Goal: Navigation & Orientation: Find specific page/section

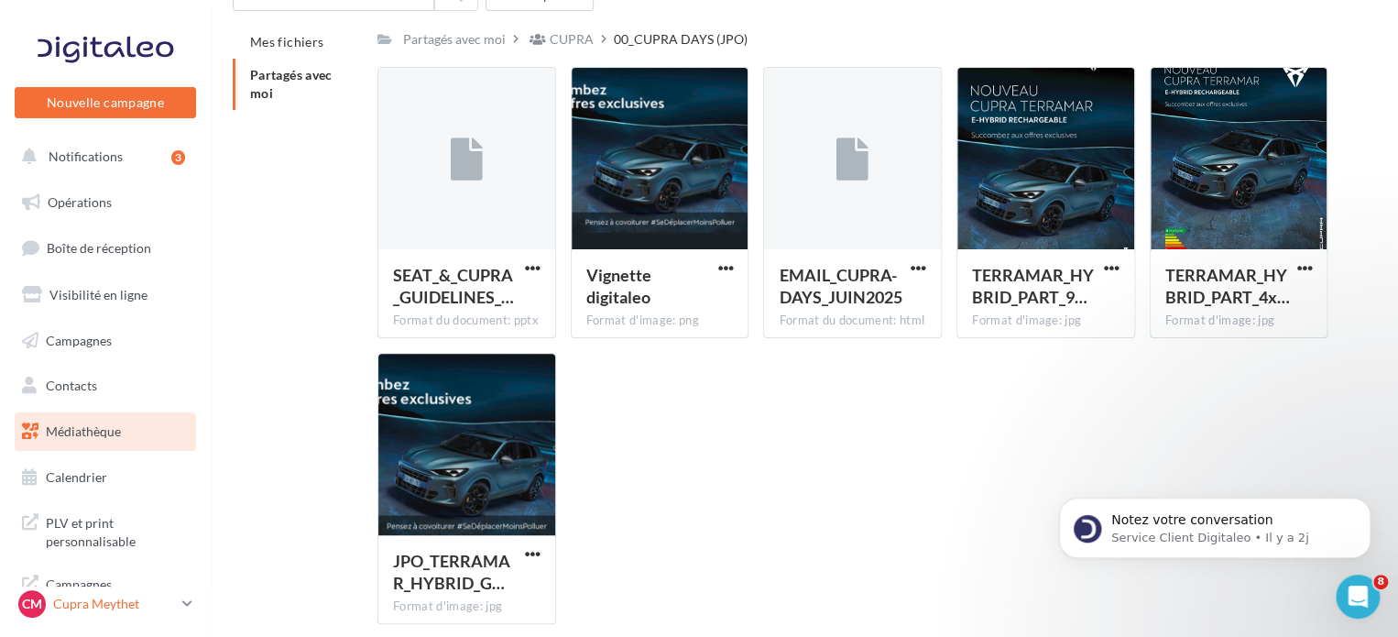
click at [107, 594] on div "CM Cupra Meythet cupra_annecy" at bounding box center [96, 603] width 157 height 27
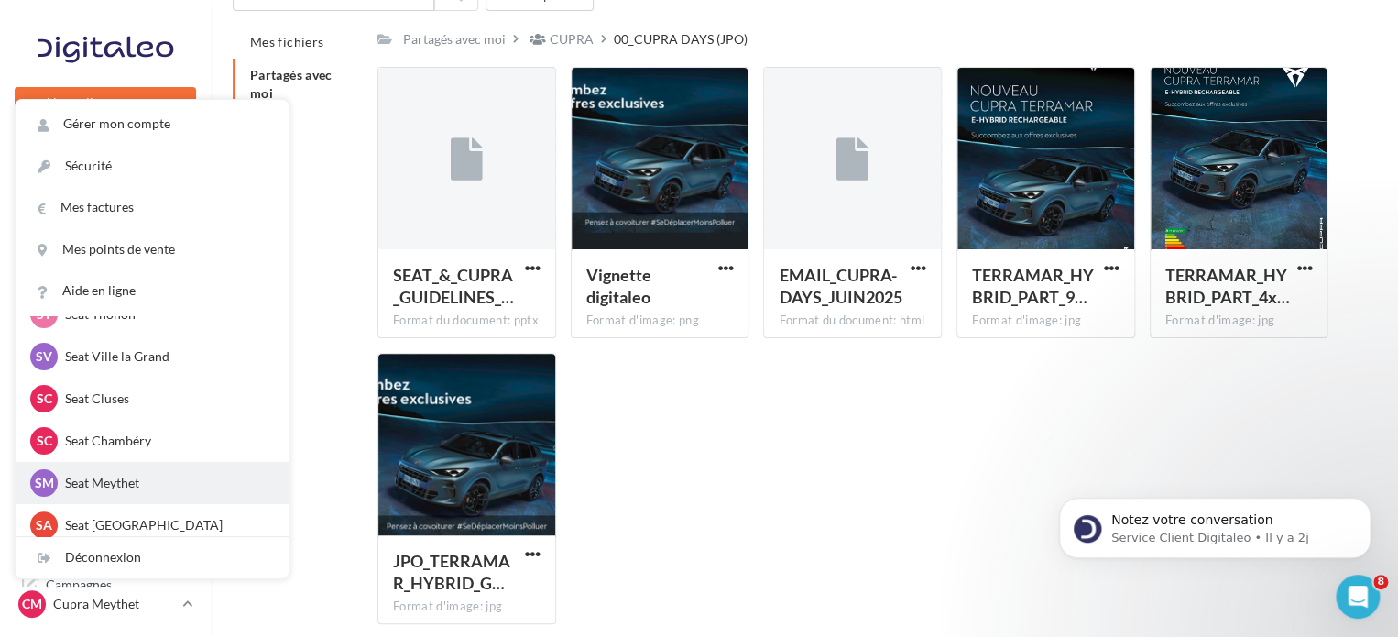
scroll to position [275, 0]
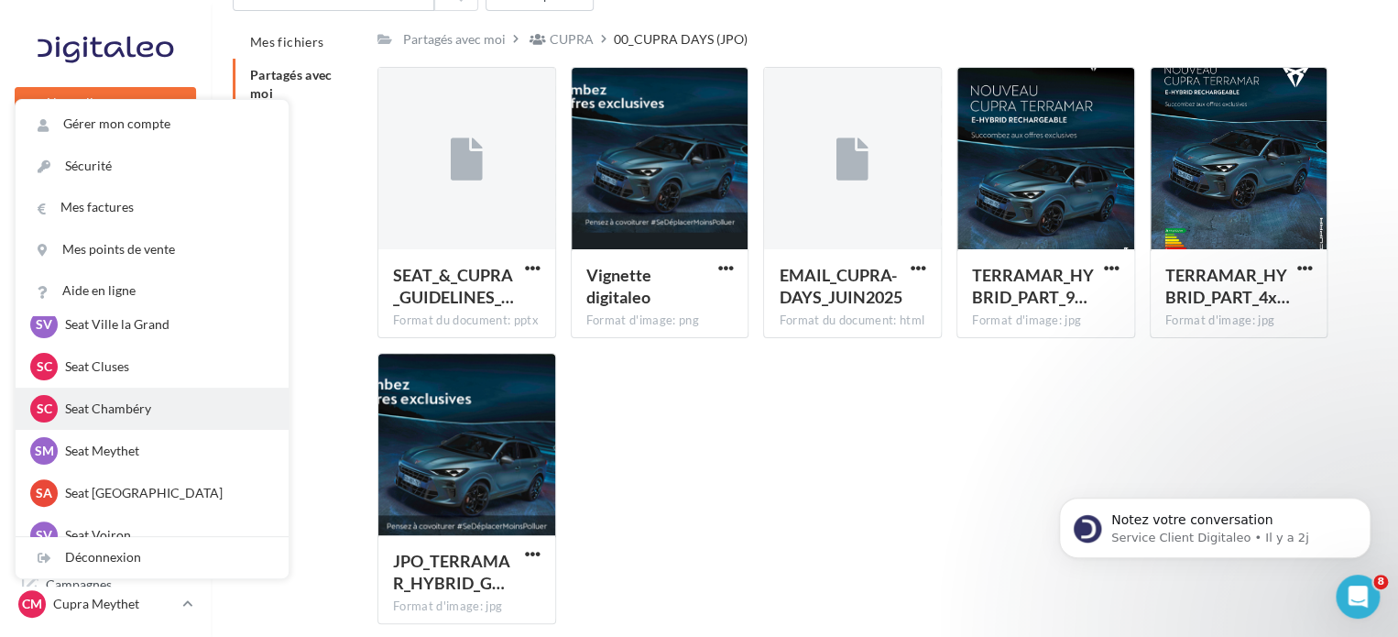
click at [132, 413] on p "Seat Chambéry" at bounding box center [166, 408] width 202 height 18
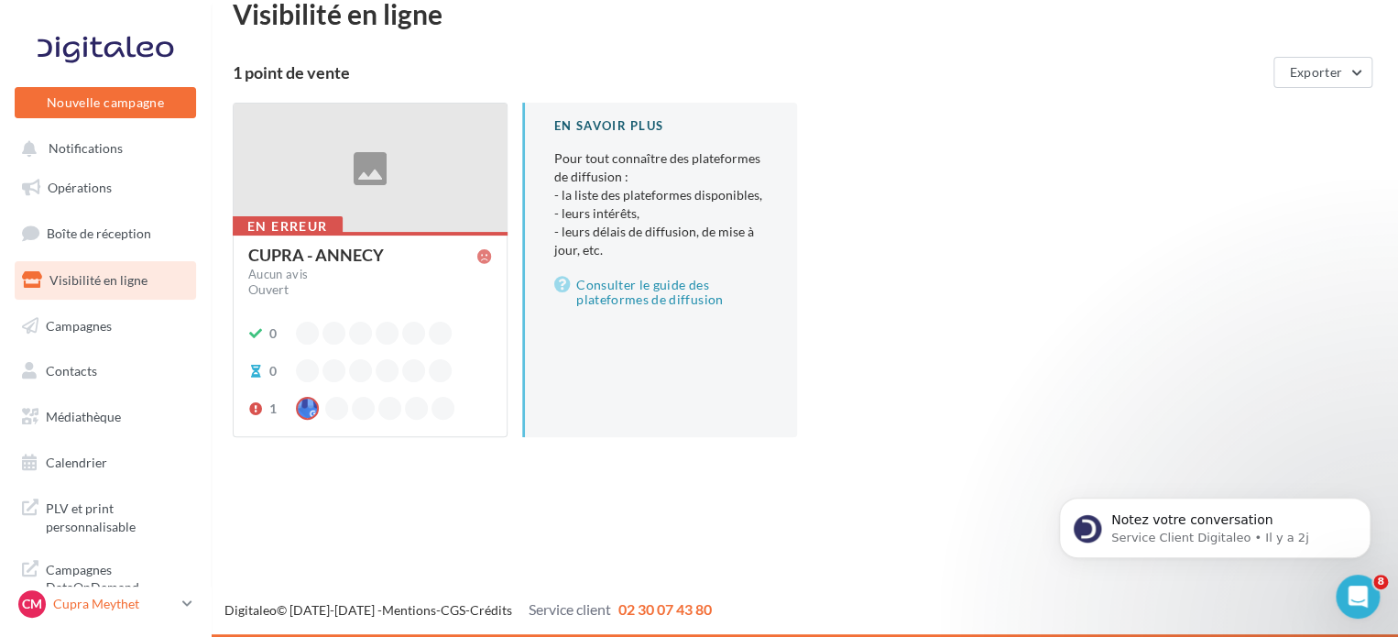
click at [153, 607] on p "Cupra Meythet" at bounding box center [114, 603] width 122 height 18
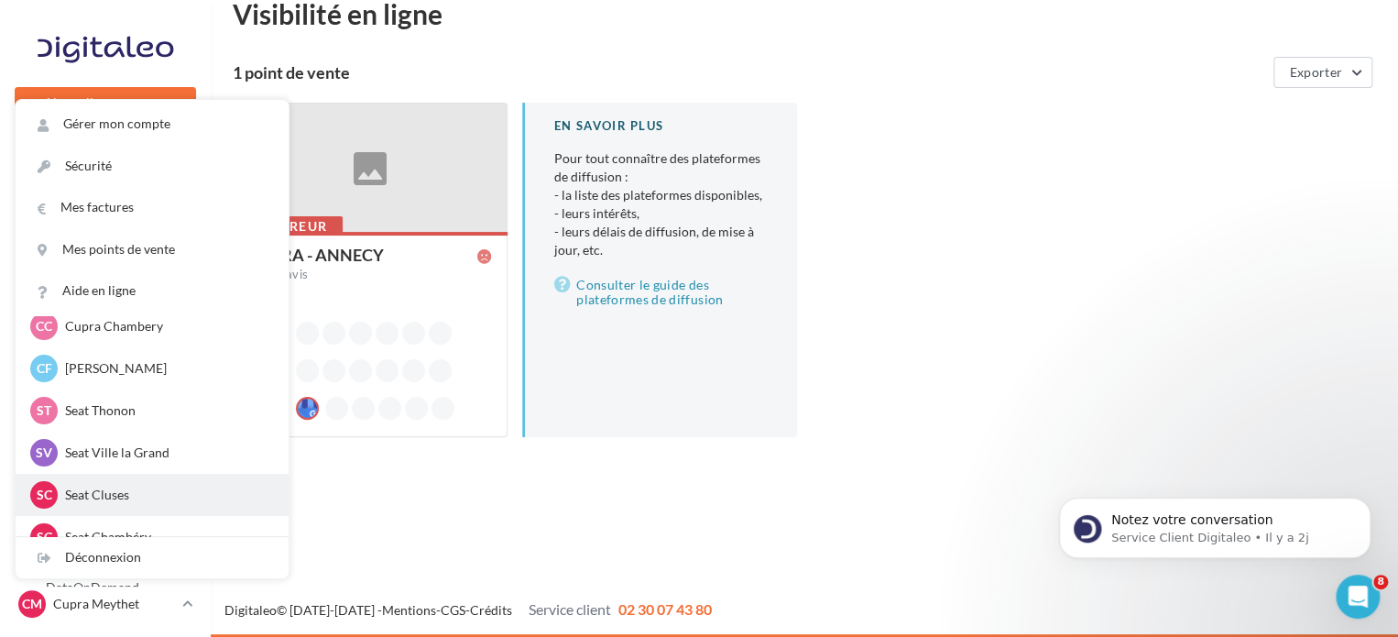
scroll to position [183, 0]
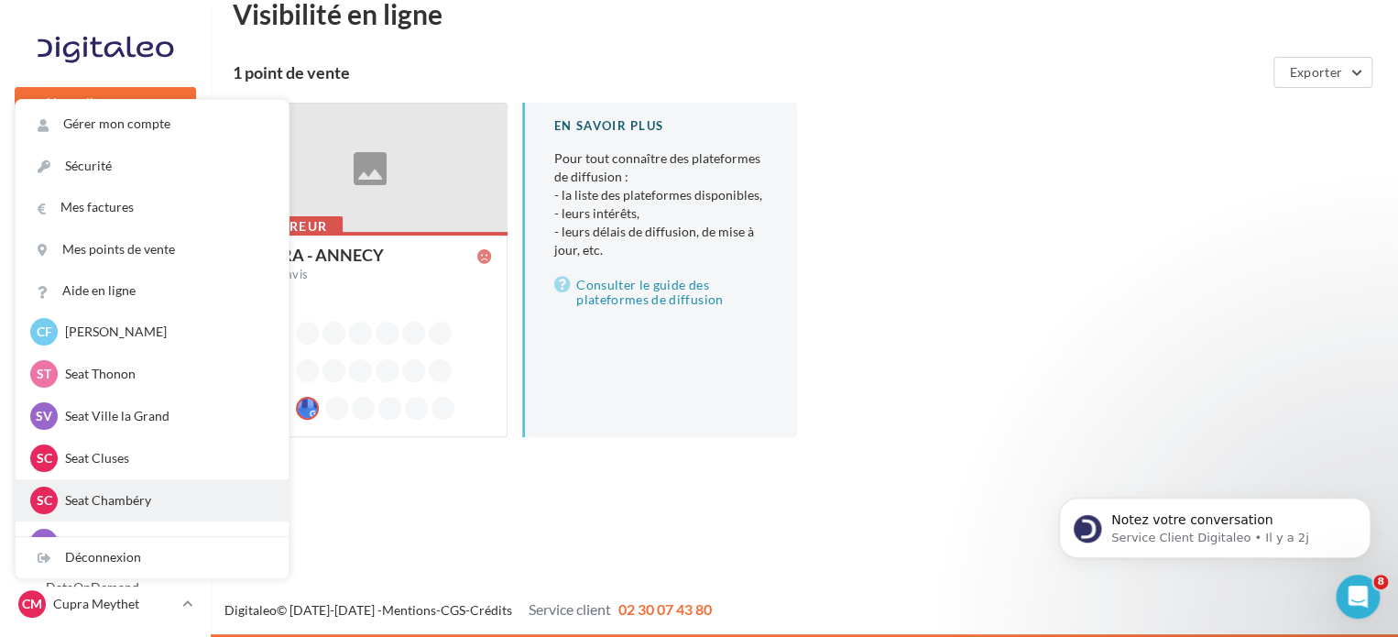
click at [146, 505] on p "Seat Chambéry" at bounding box center [166, 500] width 202 height 18
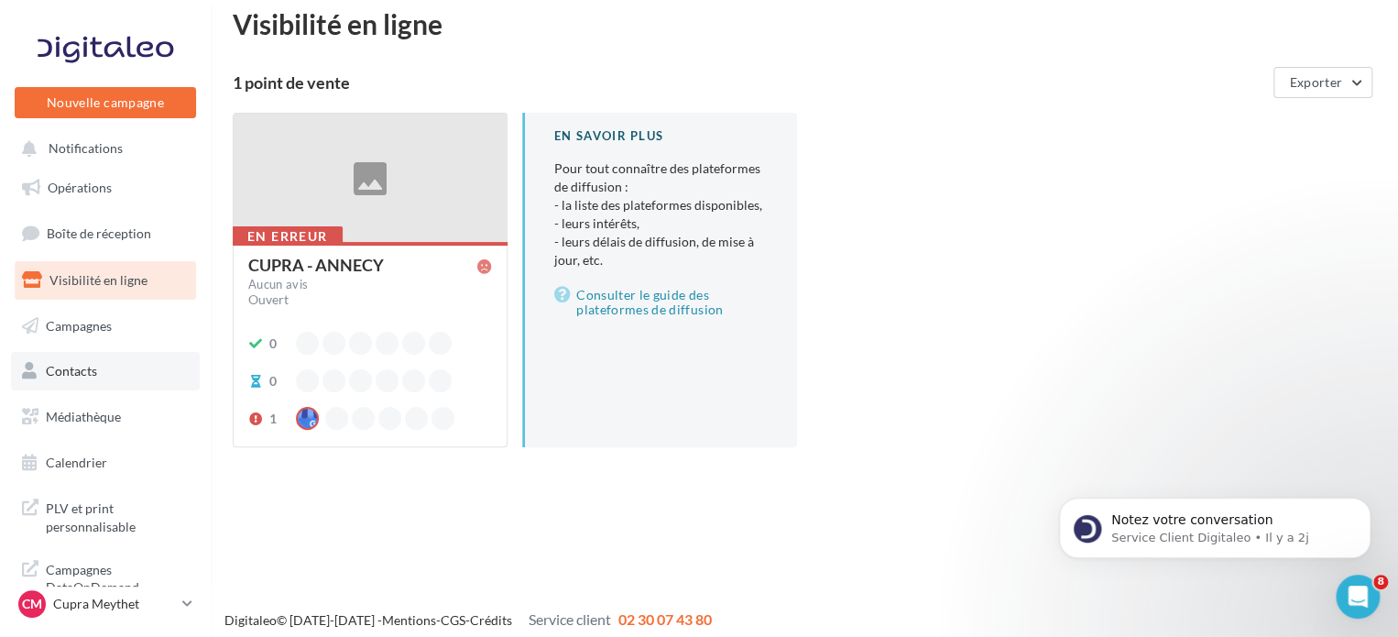
scroll to position [29, 0]
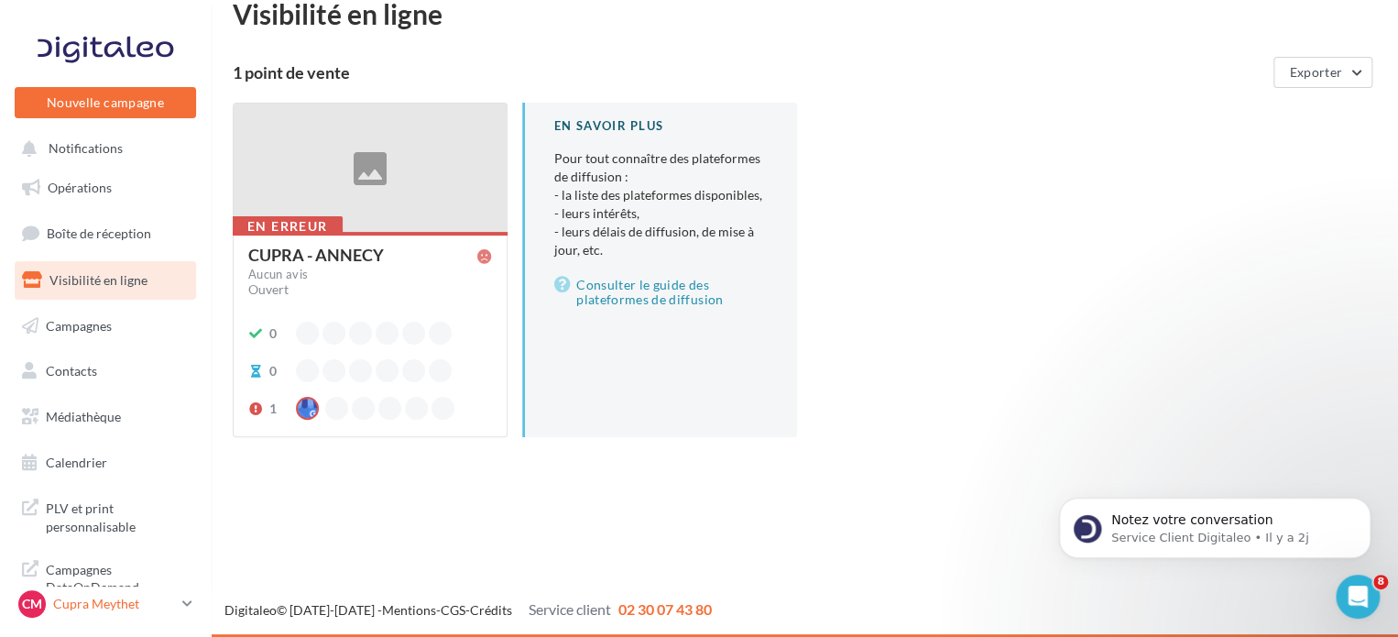
click at [83, 600] on p "Cupra Meythet" at bounding box center [114, 603] width 122 height 18
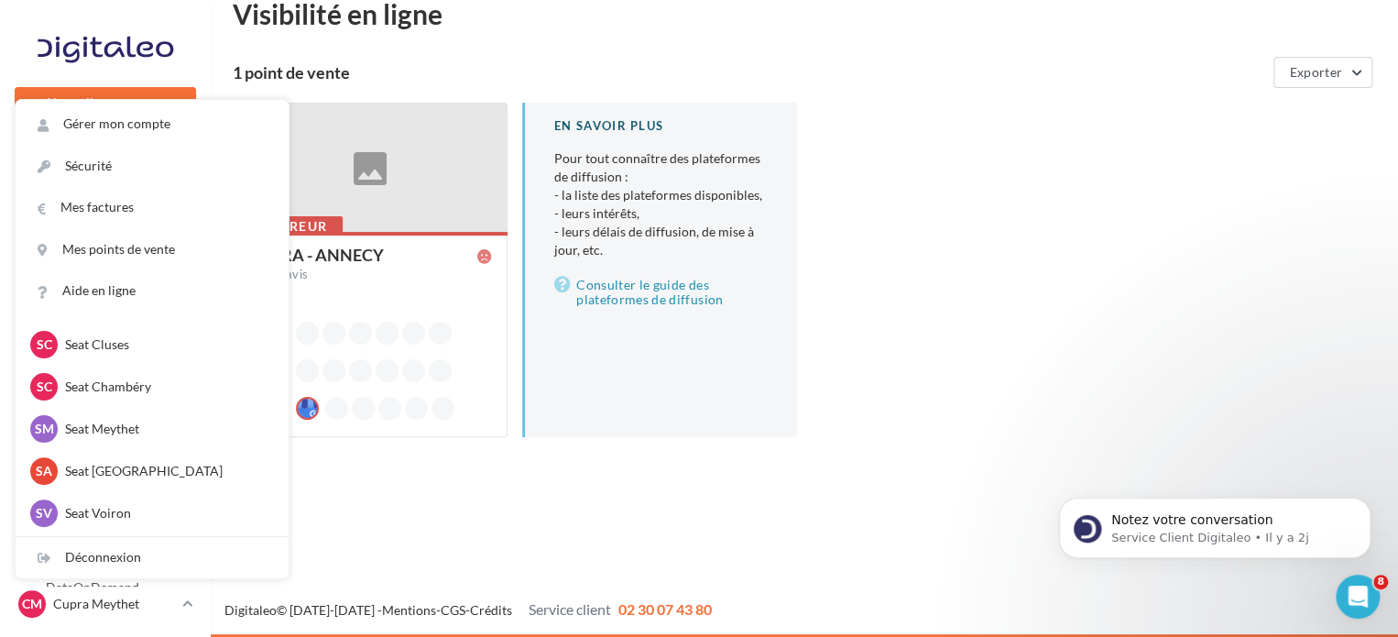
scroll to position [641, 0]
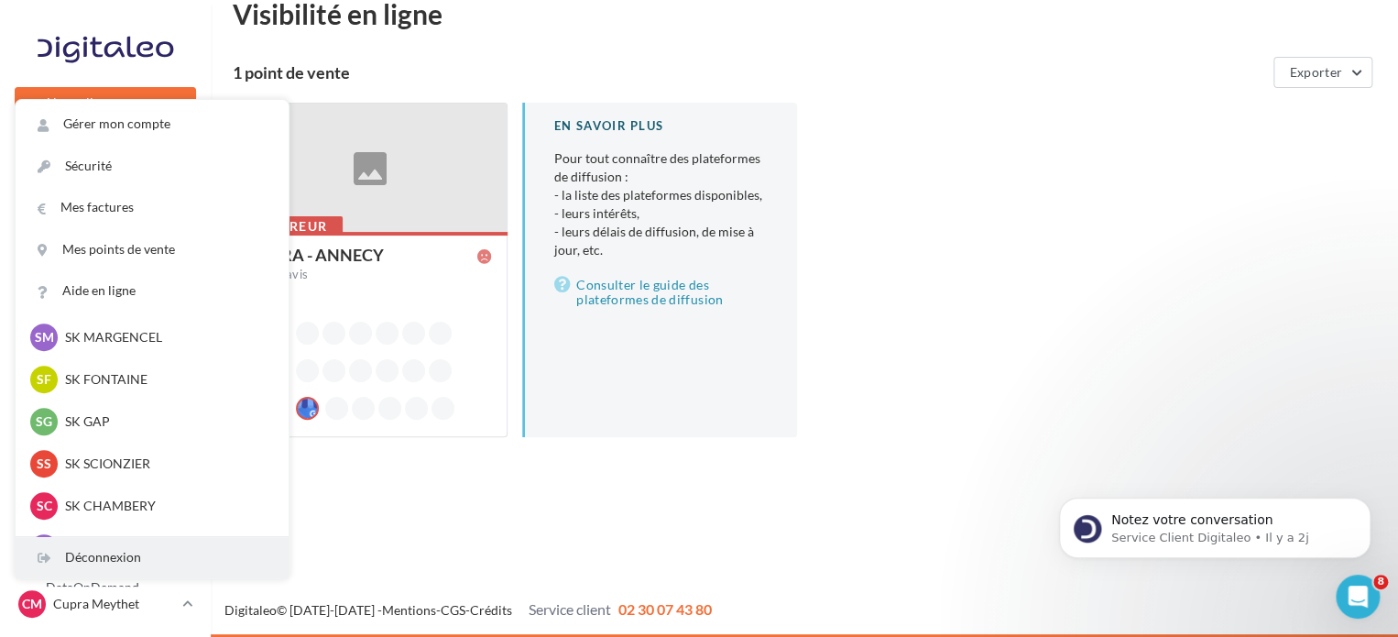
click at [89, 557] on div "Déconnexion" at bounding box center [152, 557] width 273 height 41
